Goal: Entertainment & Leisure: Consume media (video, audio)

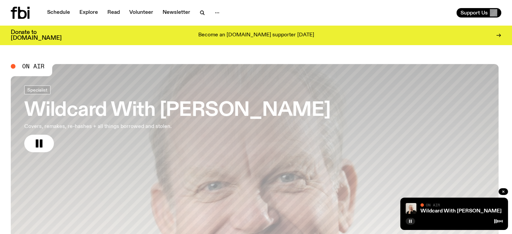
click at [410, 221] on rect "button" at bounding box center [409, 221] width 1 height 3
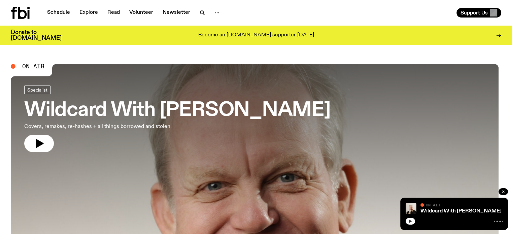
click at [427, 216] on div "Wildcard With [PERSON_NAME] On Air On Air" at bounding box center [454, 214] width 108 height 32
click at [425, 210] on link "Wildcard With [PERSON_NAME]" at bounding box center [461, 210] width 81 height 5
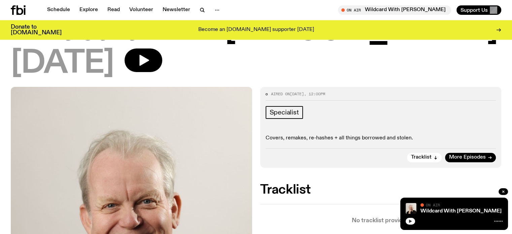
scroll to position [31, 0]
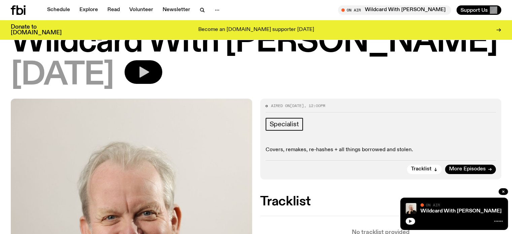
click at [149, 74] on icon "button" at bounding box center [144, 72] width 10 height 11
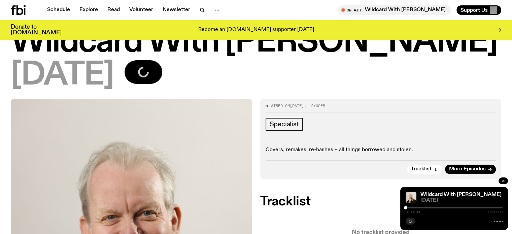
click at [503, 180] on icon "button" at bounding box center [503, 181] width 2 height 2
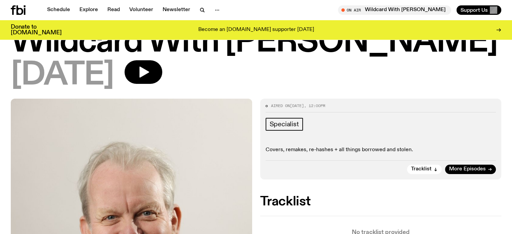
drag, startPoint x: 164, startPoint y: 69, endPoint x: 217, endPoint y: 85, distance: 54.9
click at [149, 69] on icon "button" at bounding box center [144, 72] width 10 height 11
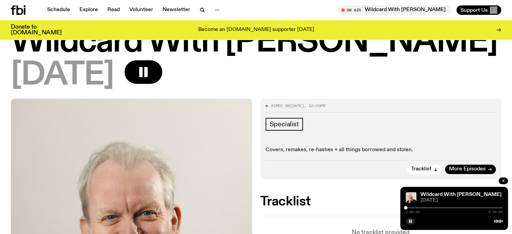
click at [412, 209] on div "0:00:00 0:59:59" at bounding box center [454, 210] width 97 height 8
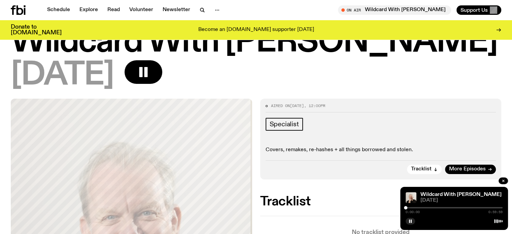
click at [412, 208] on div at bounding box center [454, 207] width 97 height 1
click at [410, 221] on rect "button" at bounding box center [409, 221] width 1 height 3
